Goal: Find specific page/section: Find specific page/section

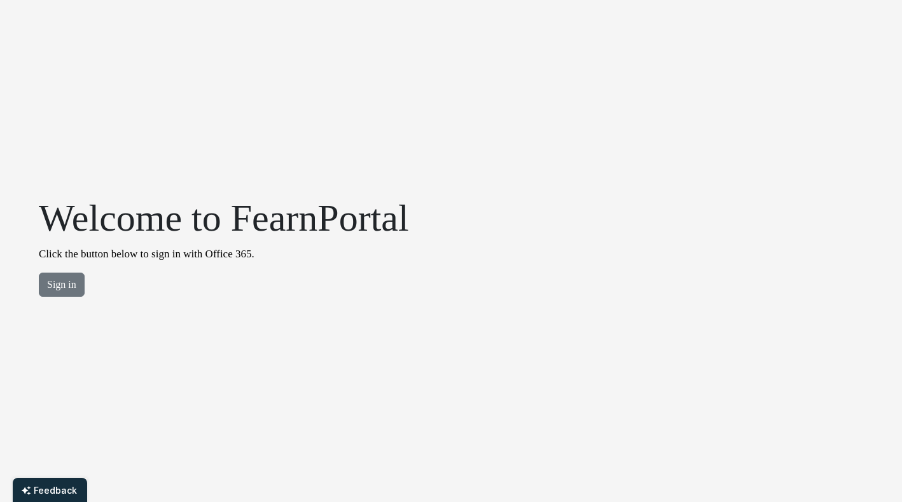
click at [58, 294] on div "Welcome to FearnPortal Click the button below to sign in with Office 365. Sign …" at bounding box center [223, 251] width 385 height 112
click at [57, 285] on button "Sign in" at bounding box center [62, 285] width 46 height 24
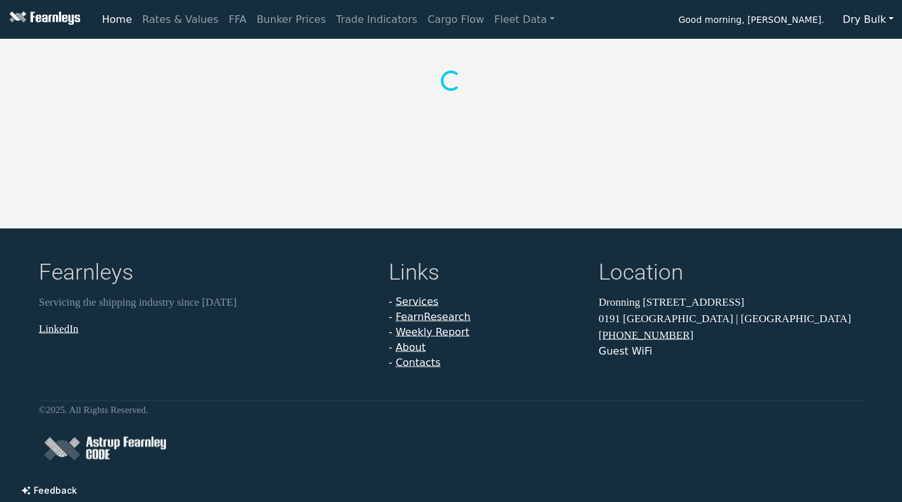
click at [876, 19] on button "Dry Bulk" at bounding box center [867, 20] width 67 height 24
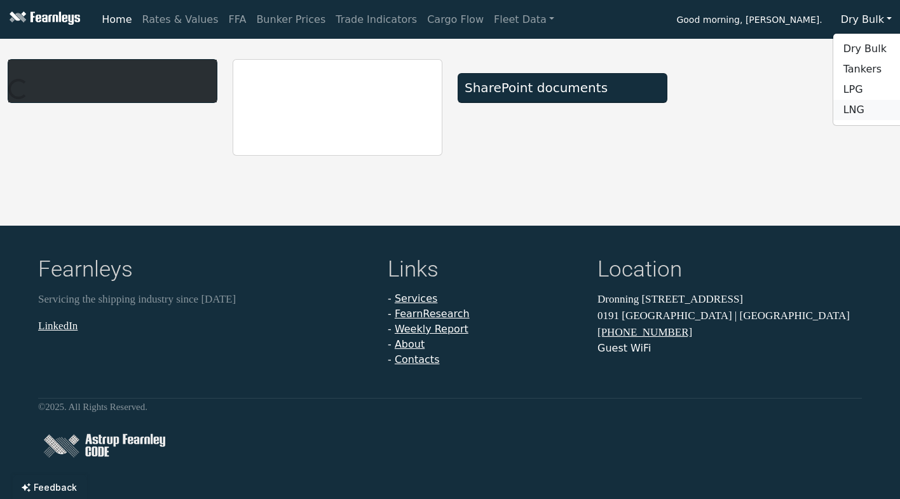
click at [869, 100] on link "LNG" at bounding box center [884, 110] width 100 height 20
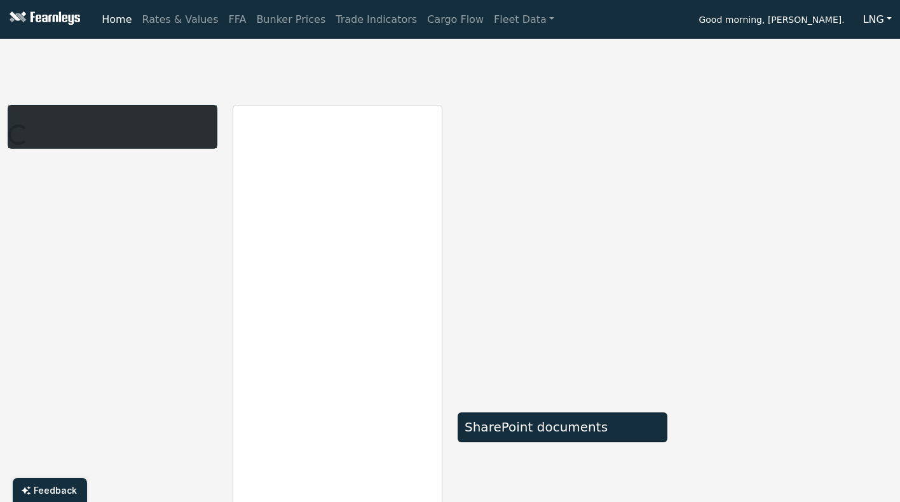
click at [670, 105] on div "SharePoint documents" at bounding box center [562, 404] width 225 height 598
